Goal: Task Accomplishment & Management: Use online tool/utility

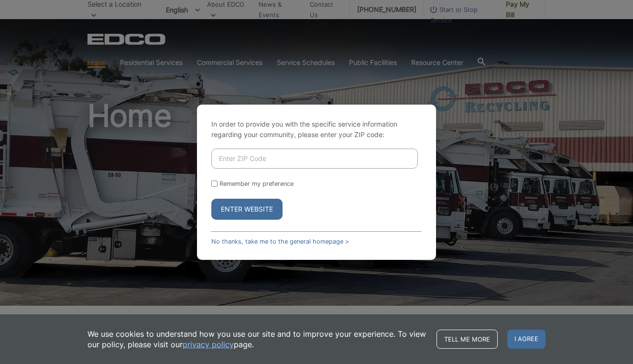
click at [242, 162] on input "Enter ZIP Code" at bounding box center [314, 159] width 207 height 20
type input "91941"
click at [214, 183] on input "Remember my preference" at bounding box center [214, 184] width 6 height 6
checkbox input "true"
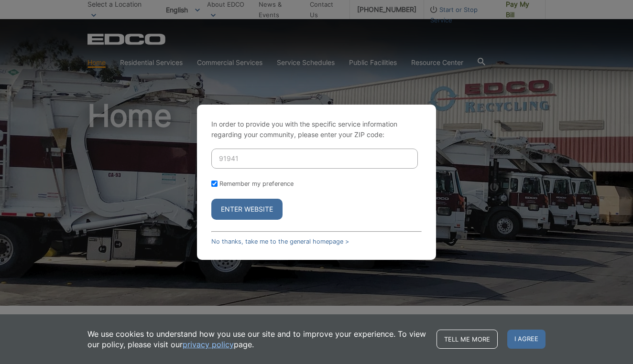
click at [238, 208] on button "Enter Website" at bounding box center [246, 209] width 71 height 21
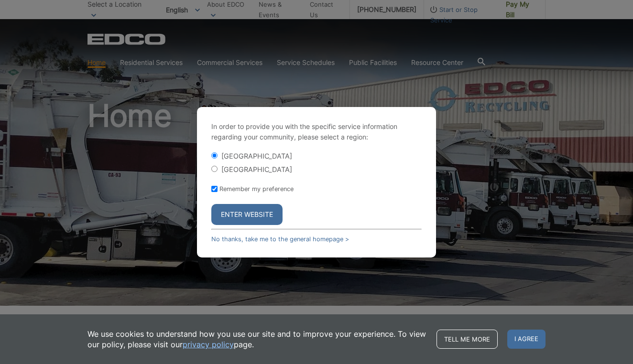
click at [238, 208] on button "Enter Website" at bounding box center [246, 214] width 71 height 21
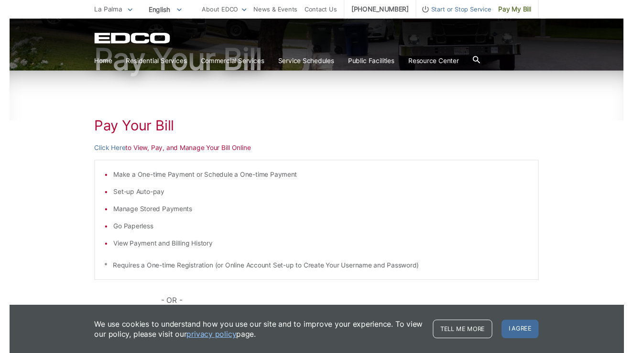
scroll to position [95, 0]
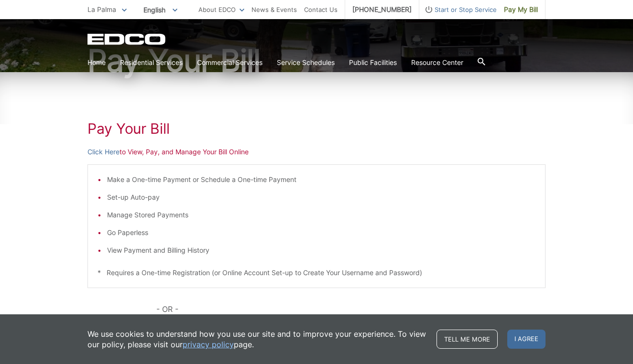
click at [178, 153] on p "Click Here to View, Pay, and Manage Your Bill Online" at bounding box center [317, 152] width 458 height 11
click at [107, 151] on link "Click Here" at bounding box center [104, 152] width 32 height 11
